Goal: Leave review/rating: Leave review/rating

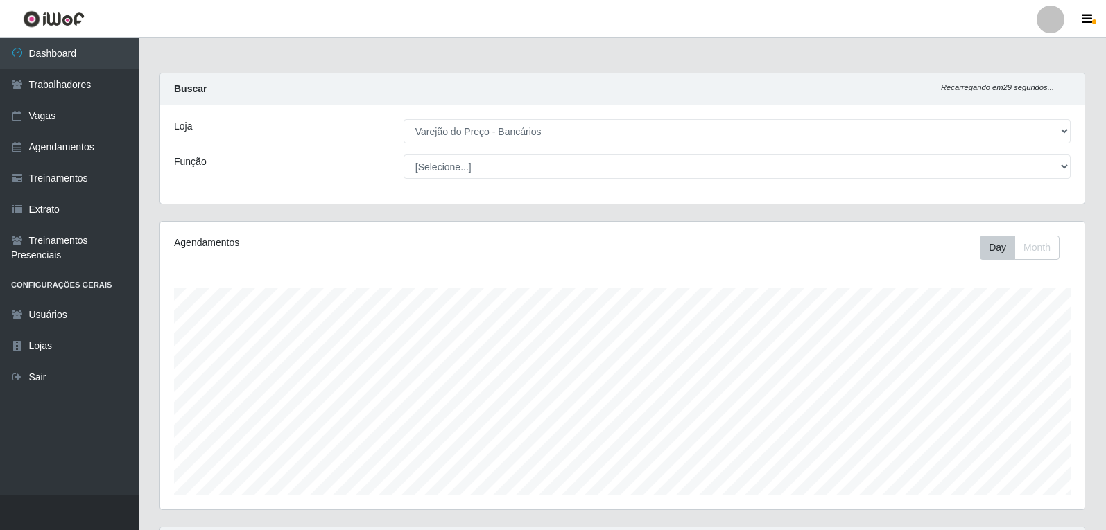
select select "157"
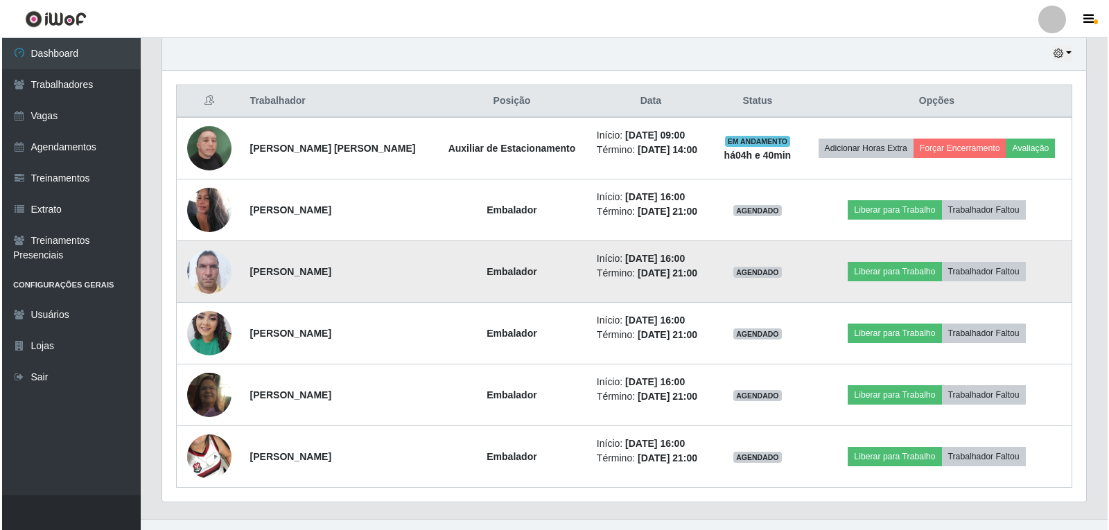
scroll to position [514, 0]
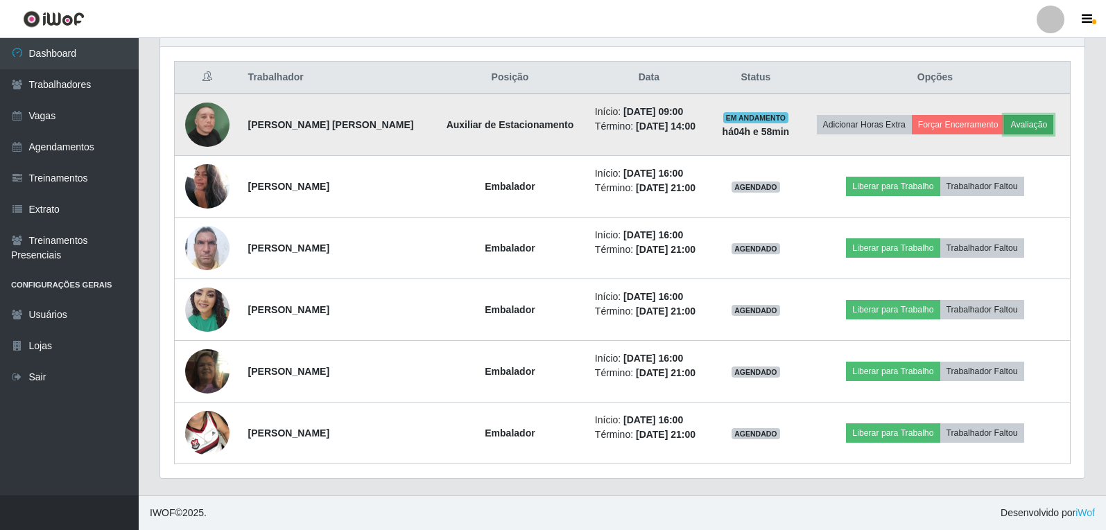
click at [1036, 126] on button "Avaliação" at bounding box center [1028, 124] width 49 height 19
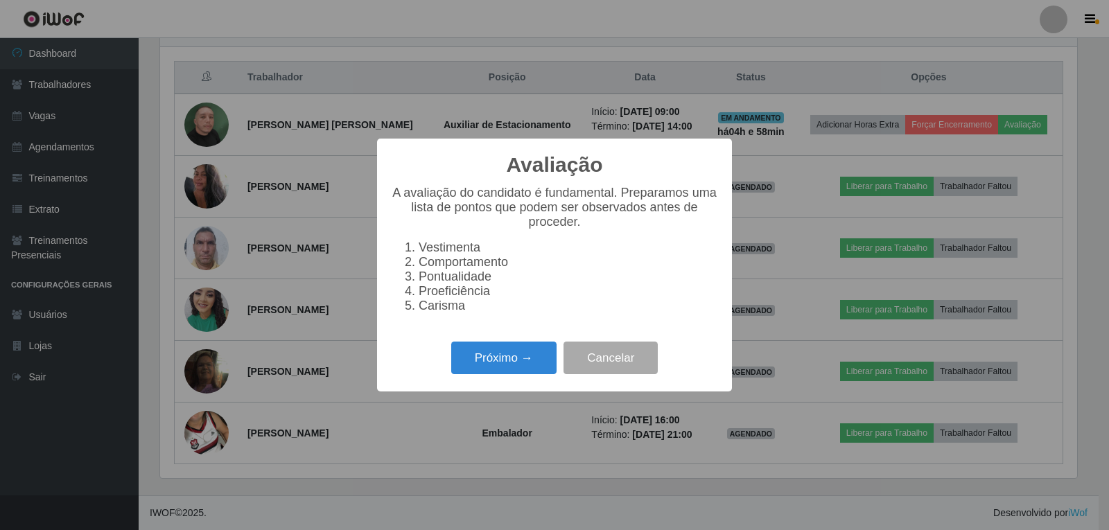
scroll to position [288, 917]
click at [473, 367] on button "Próximo →" at bounding box center [503, 358] width 105 height 33
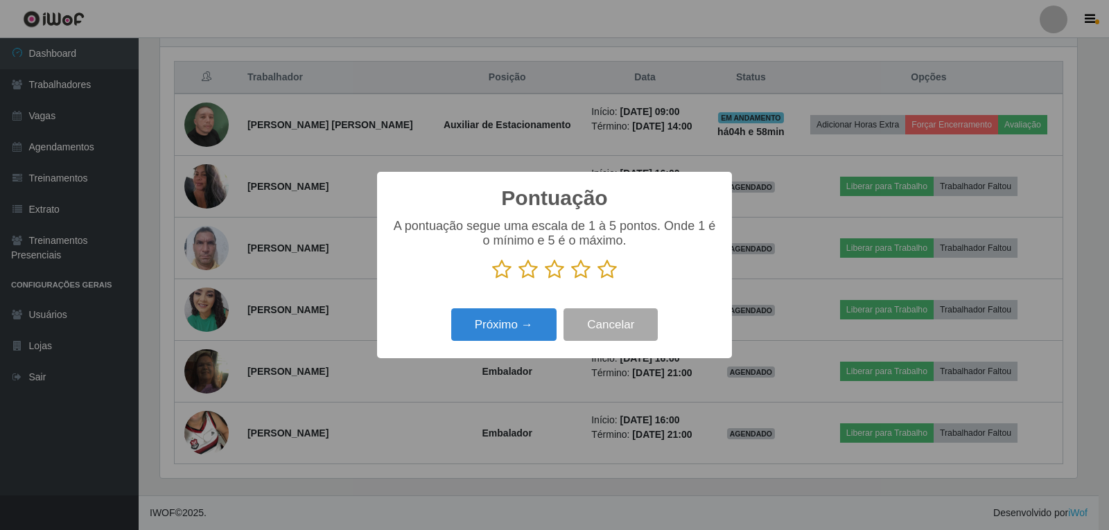
scroll to position [692972, 692342]
click at [611, 262] on icon at bounding box center [607, 269] width 19 height 21
click at [598, 280] on input "radio" at bounding box center [598, 280] width 0 height 0
click at [527, 326] on button "Próximo →" at bounding box center [503, 325] width 105 height 33
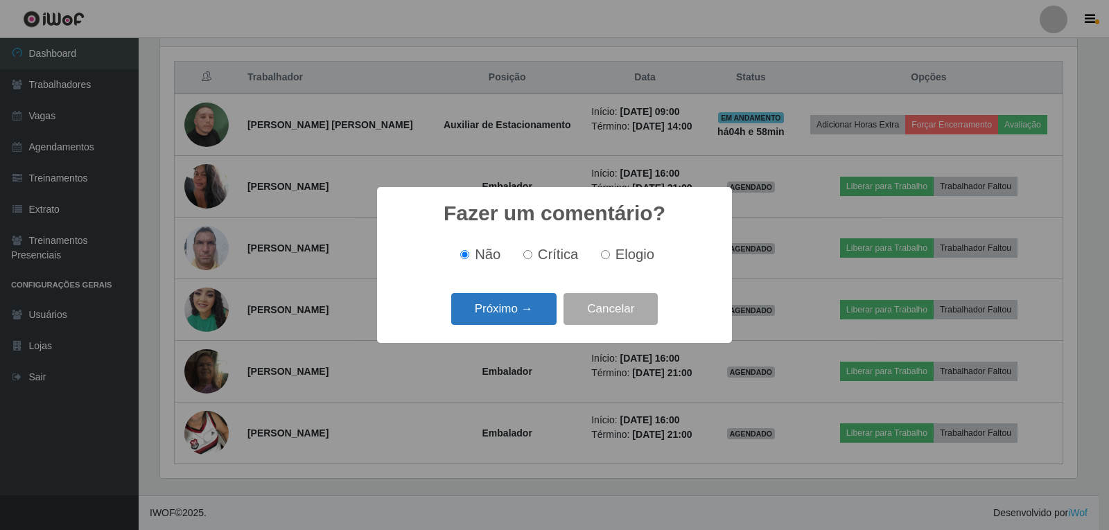
click at [524, 315] on button "Próximo →" at bounding box center [503, 309] width 105 height 33
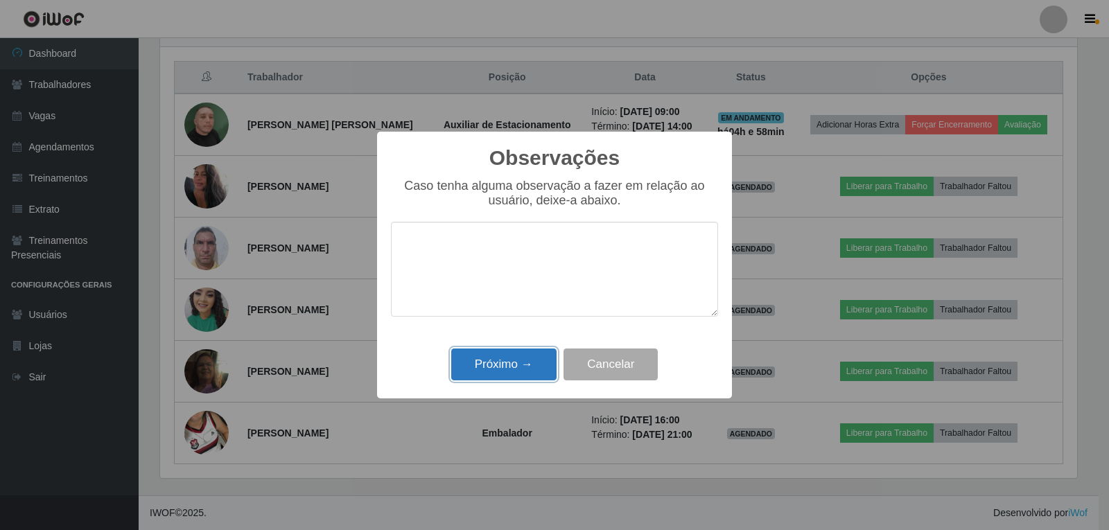
click at [516, 363] on button "Próximo →" at bounding box center [503, 365] width 105 height 33
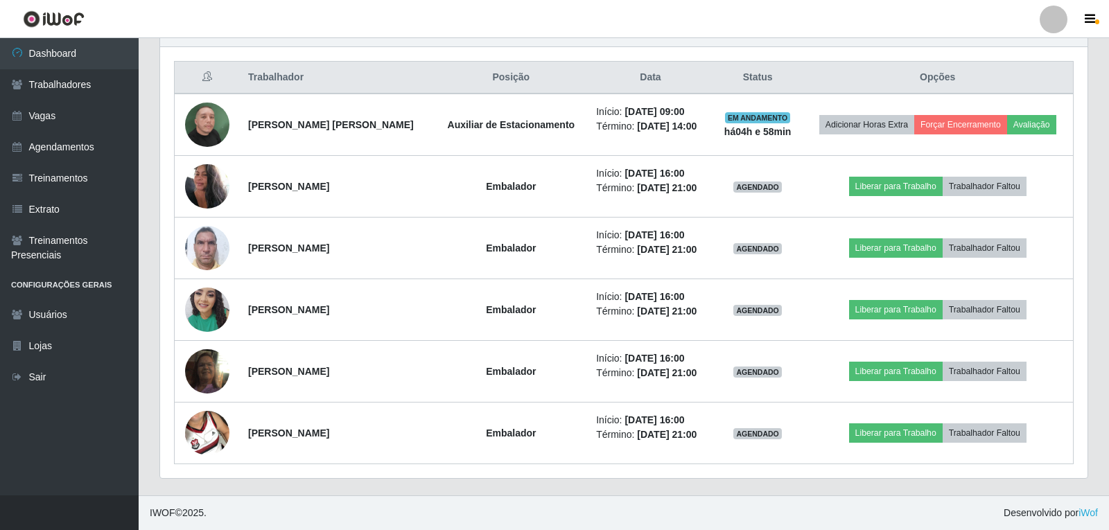
scroll to position [288, 924]
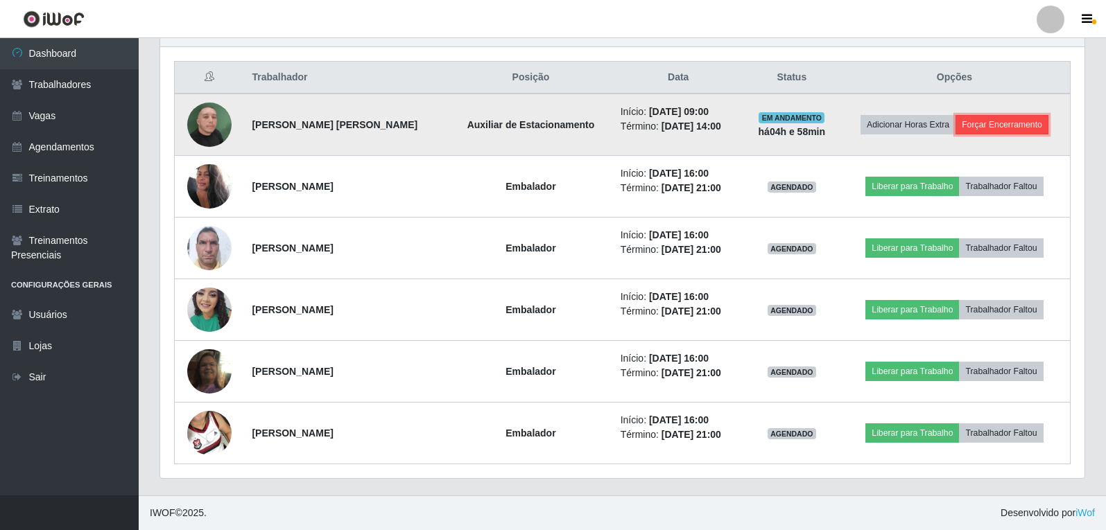
click at [1001, 123] on button "Forçar Encerramento" at bounding box center [1001, 124] width 93 height 19
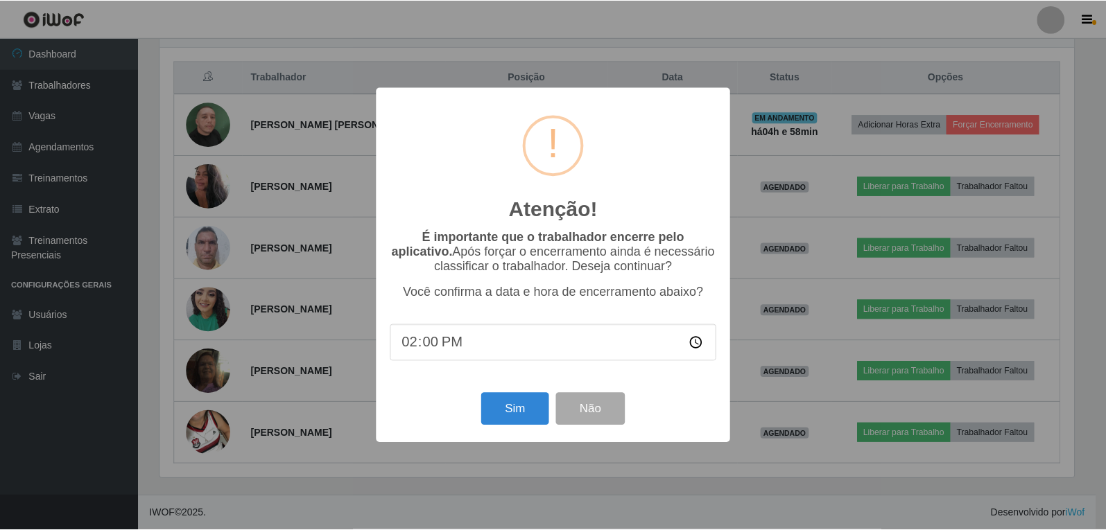
scroll to position [288, 917]
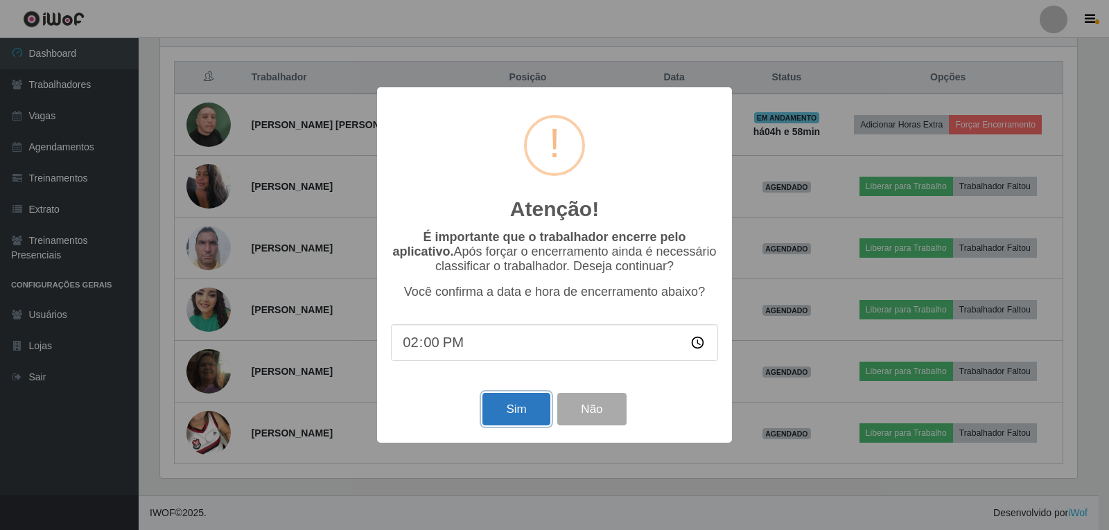
click at [535, 415] on button "Sim" at bounding box center [516, 409] width 67 height 33
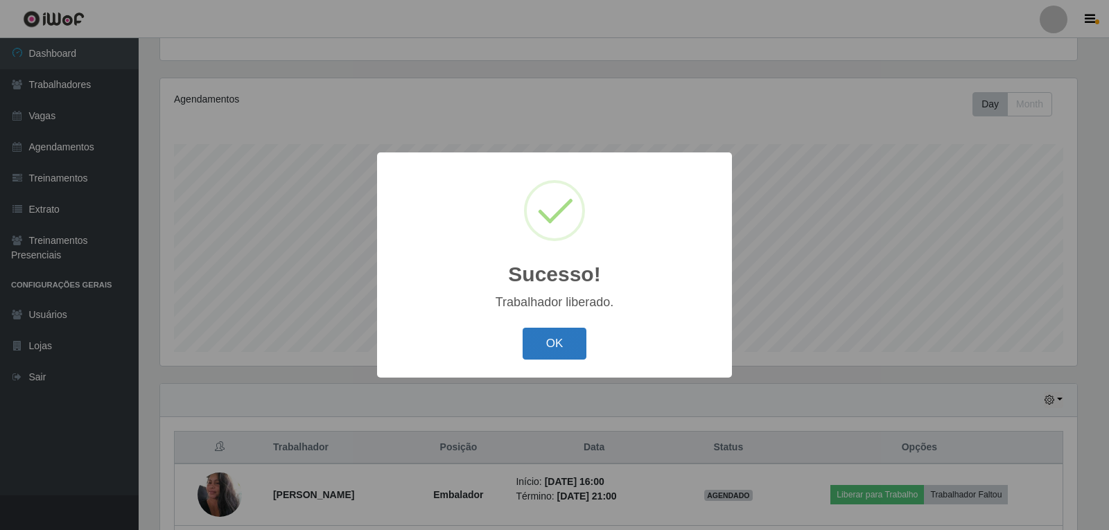
click at [555, 350] on button "OK" at bounding box center [555, 344] width 64 height 33
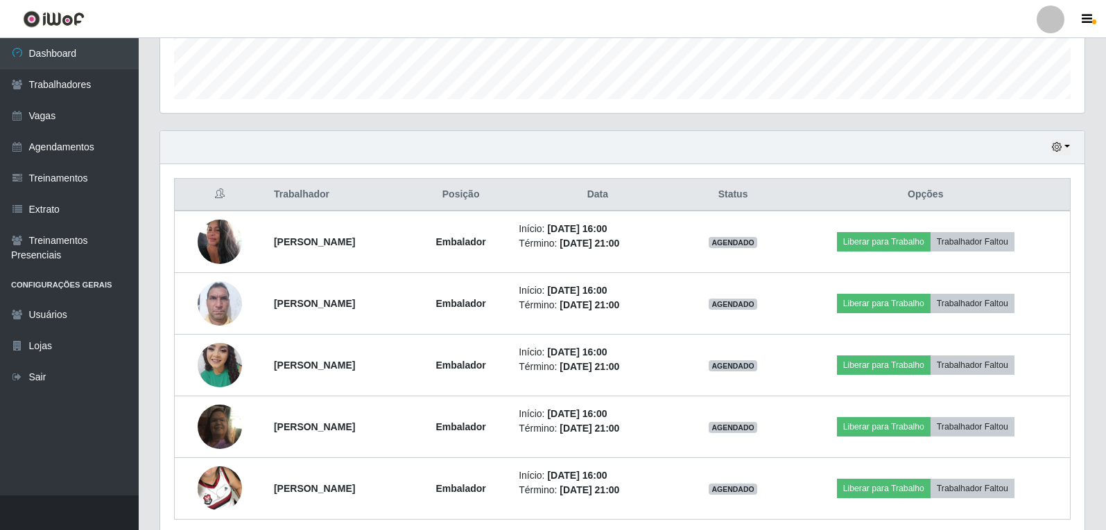
scroll to position [421, 0]
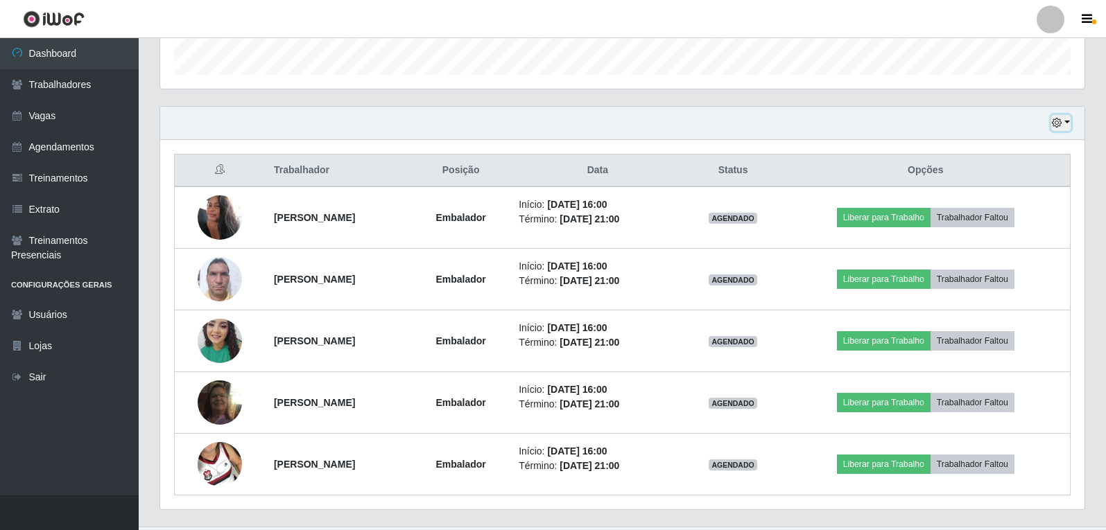
click at [1067, 120] on button "button" at bounding box center [1060, 123] width 19 height 16
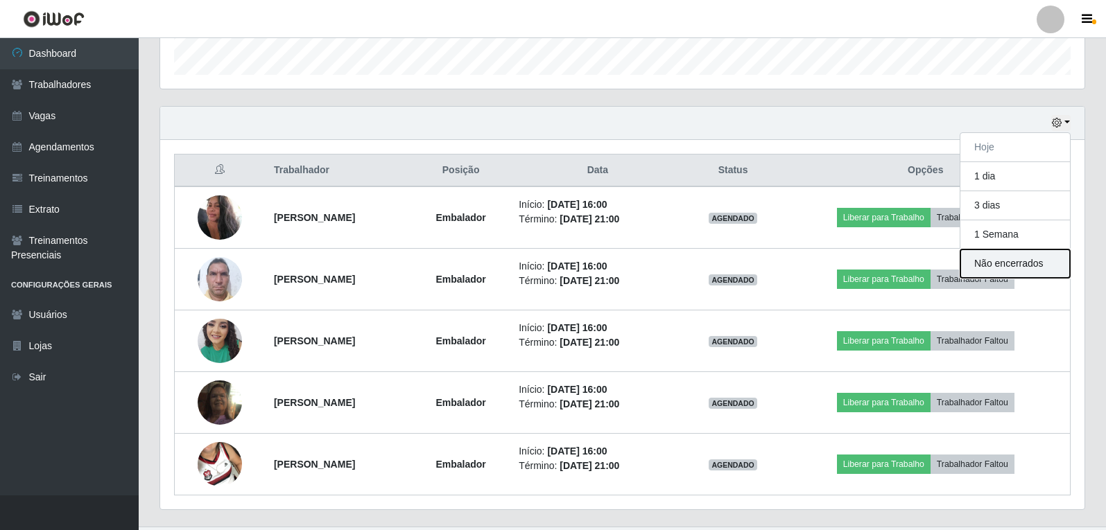
click at [994, 267] on button "Não encerrados" at bounding box center [1015, 264] width 110 height 28
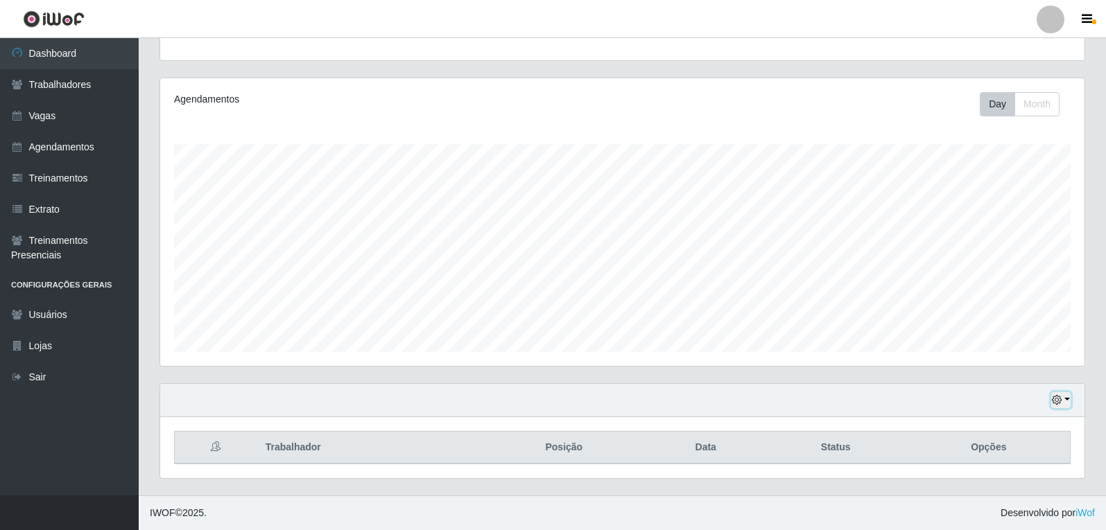
click at [1066, 401] on button "button" at bounding box center [1060, 400] width 19 height 16
click at [1025, 272] on button "Hoje" at bounding box center [1015, 261] width 110 height 29
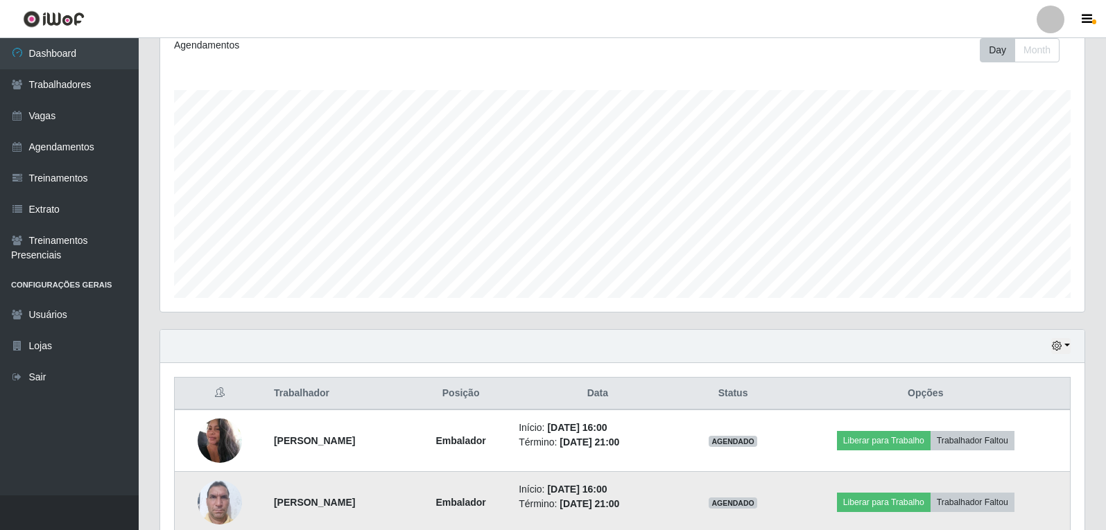
scroll to position [213, 0]
